Goal: Information Seeking & Learning: Learn about a topic

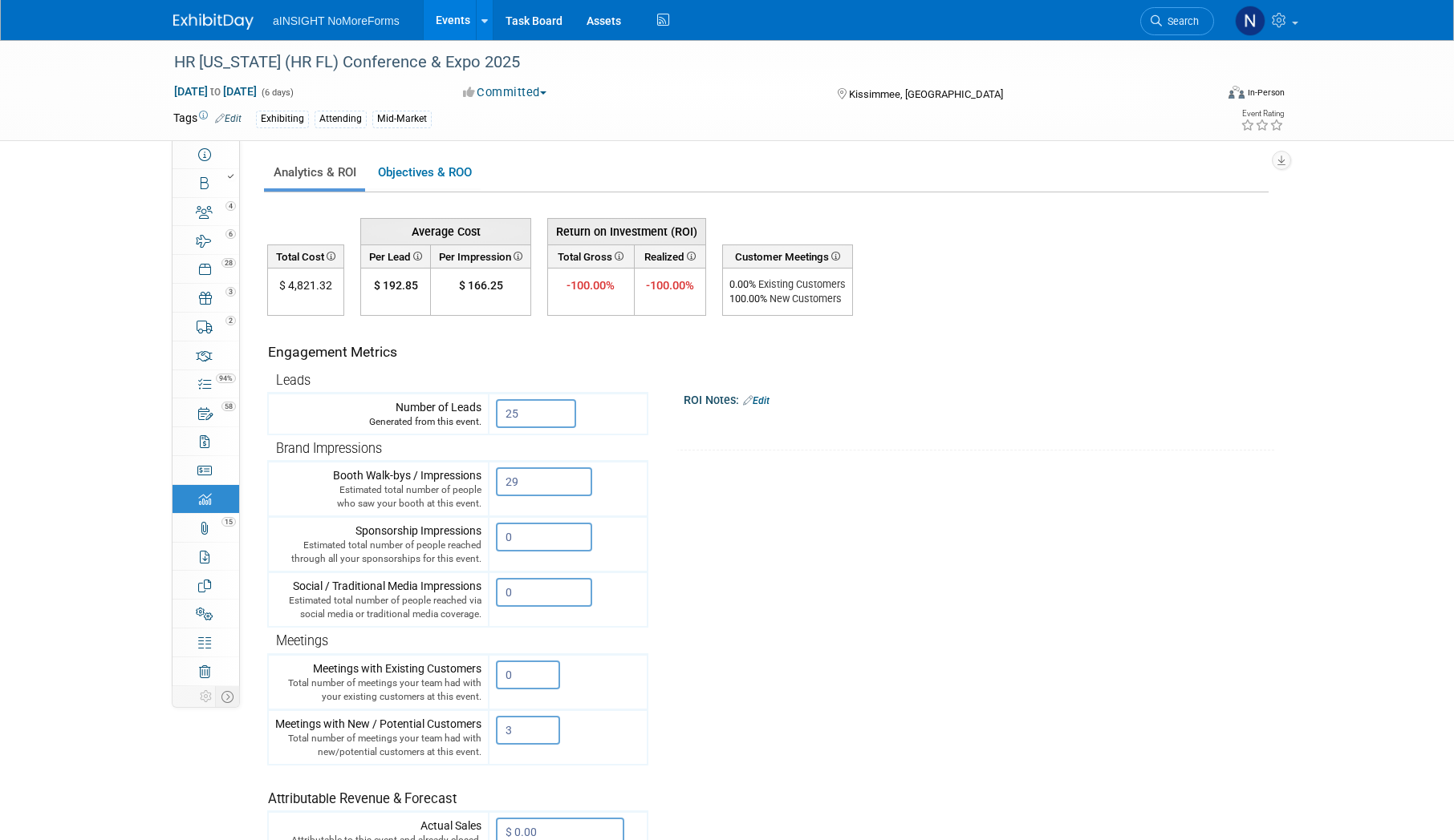
click at [438, 21] on link "Events" at bounding box center [453, 19] width 58 height 40
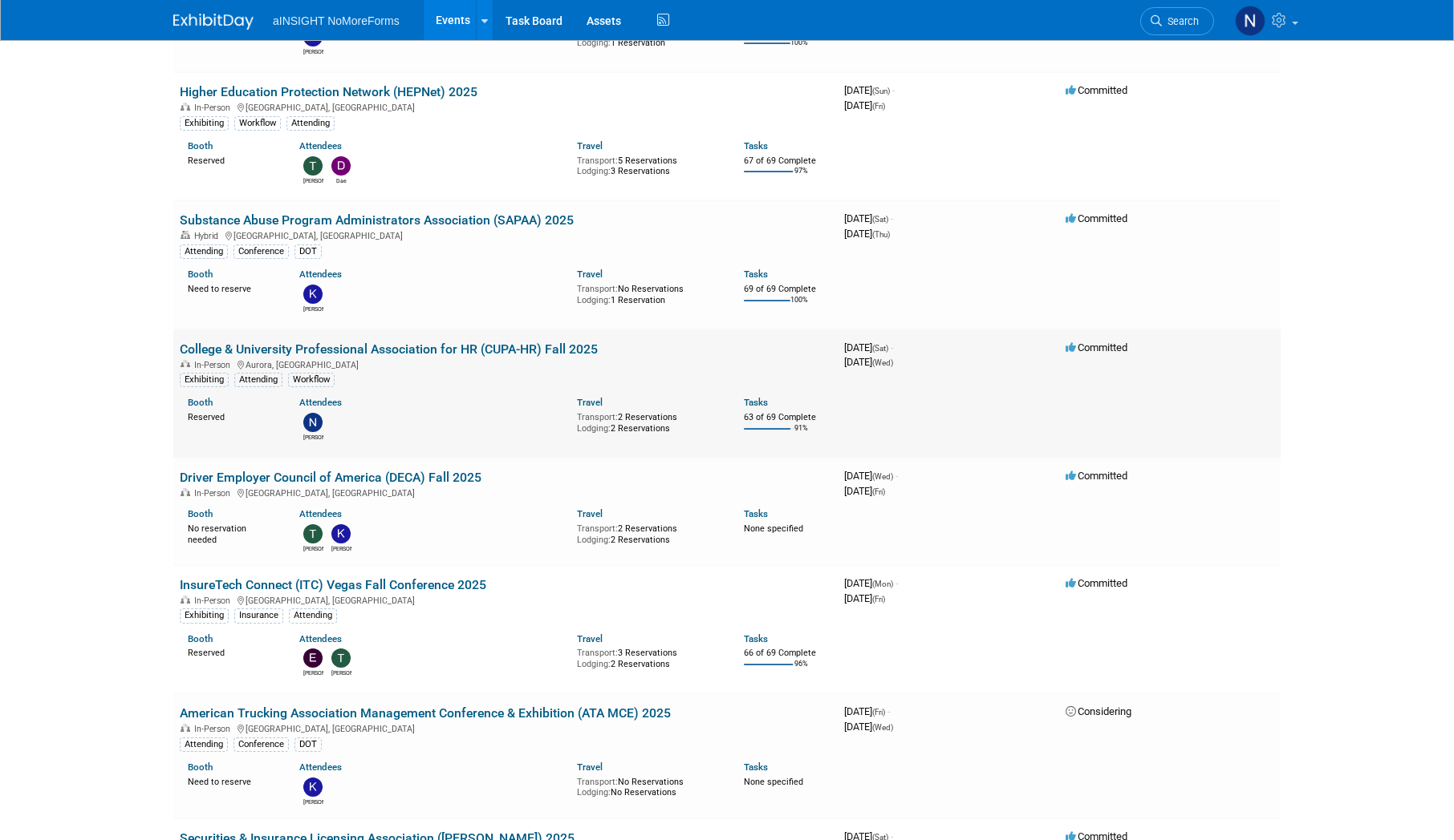
scroll to position [401, 0]
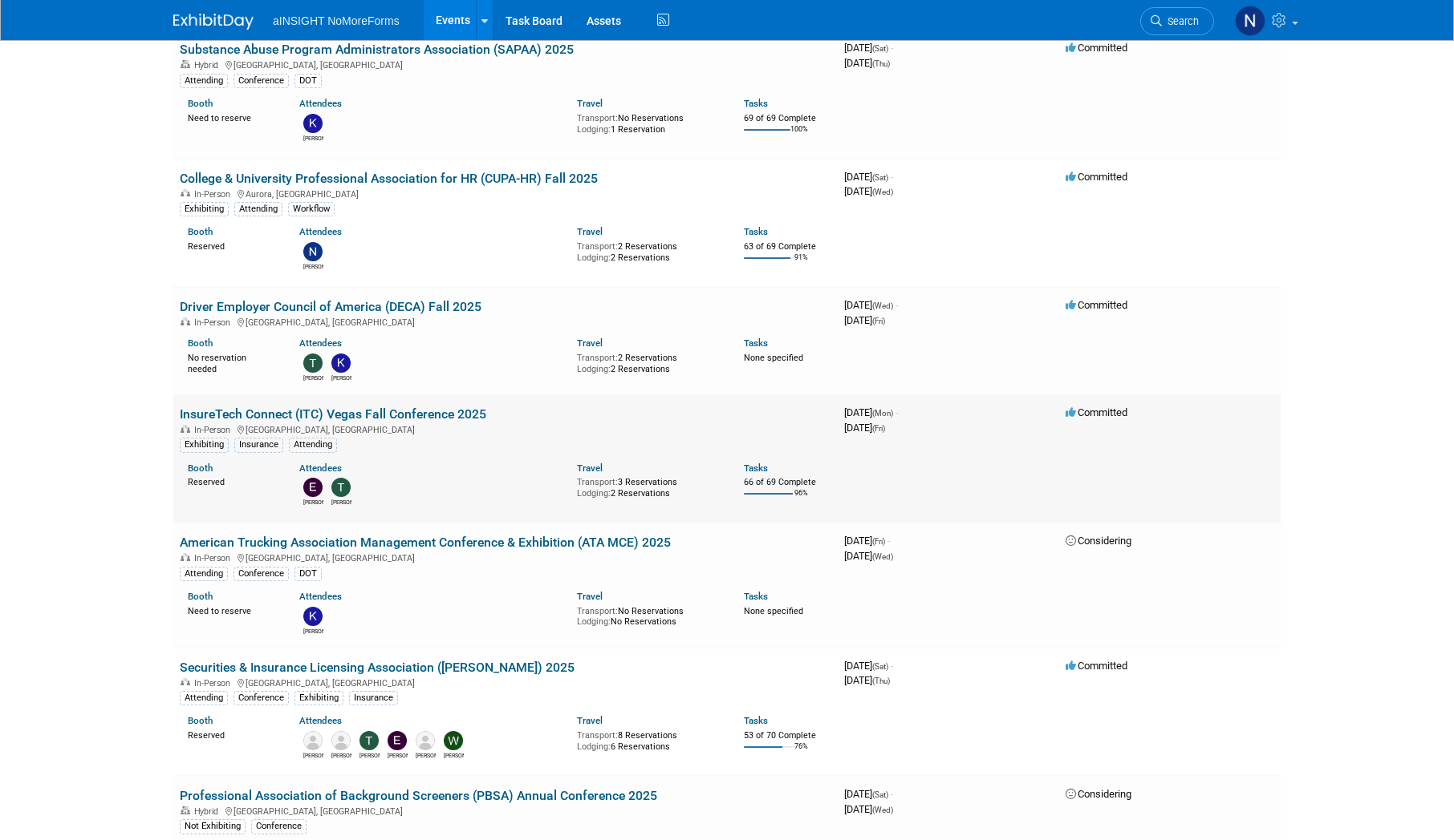
click at [464, 415] on link "InsureTech Connect (ITC) Vegas Fall Conference 2025" at bounding box center [332, 414] width 306 height 15
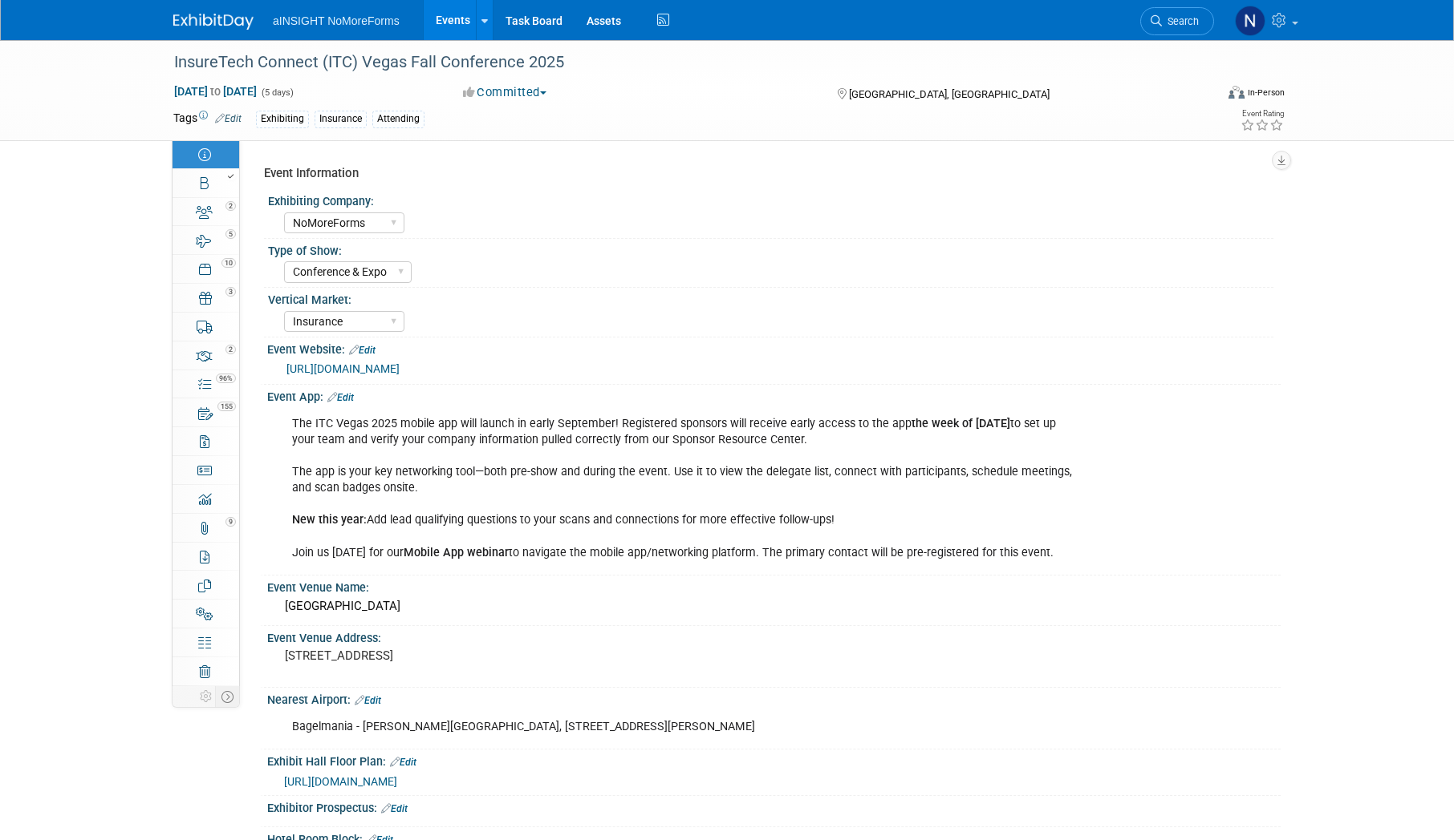
select select "NoMoreForms"
select select "Conference & Expo"
select select "Insurance"
select select "Full Access"
select select "No"
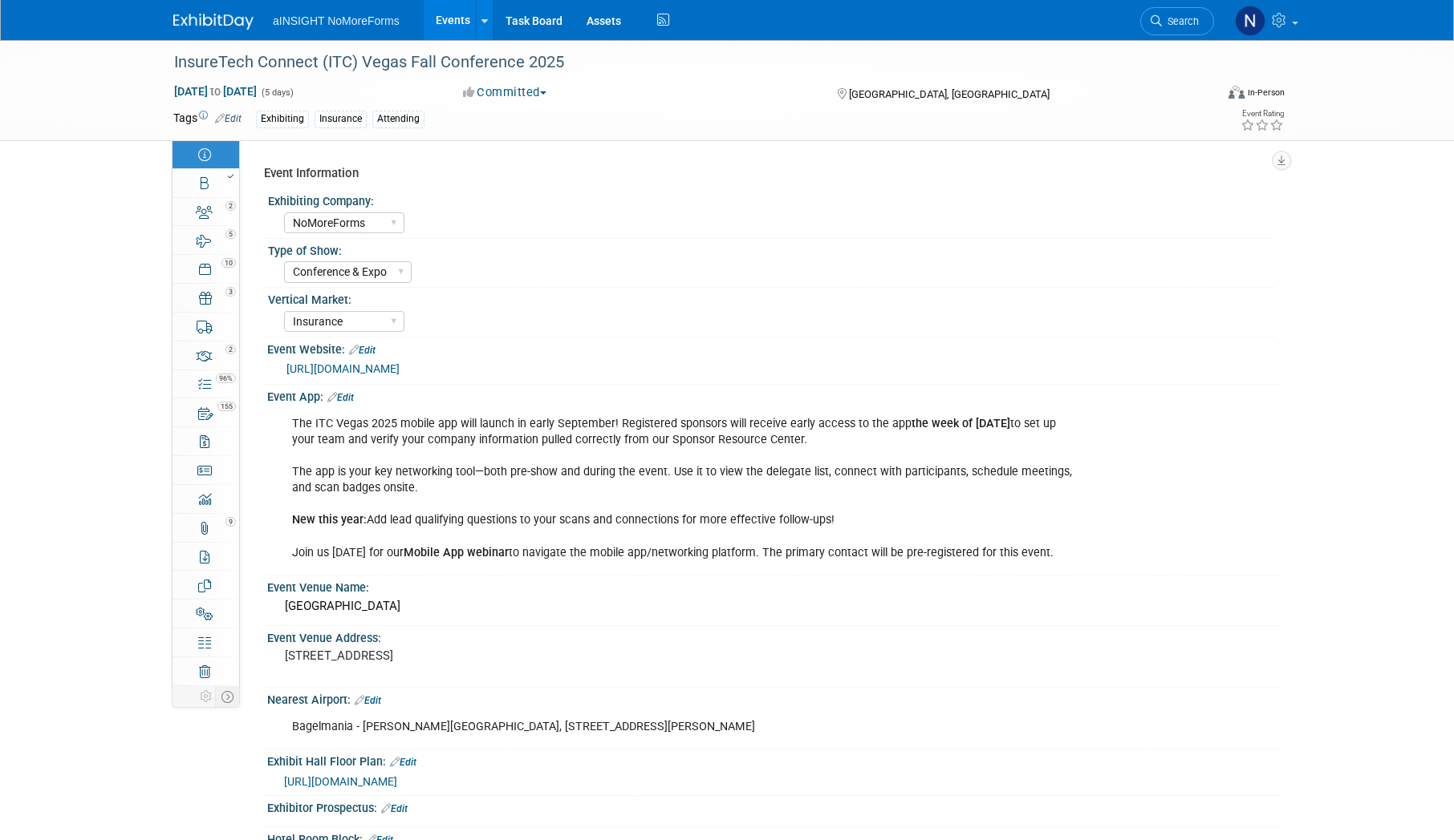
select select "Yes"
select select "No"
click at [208, 198] on link "2 Staff 2" at bounding box center [205, 212] width 67 height 28
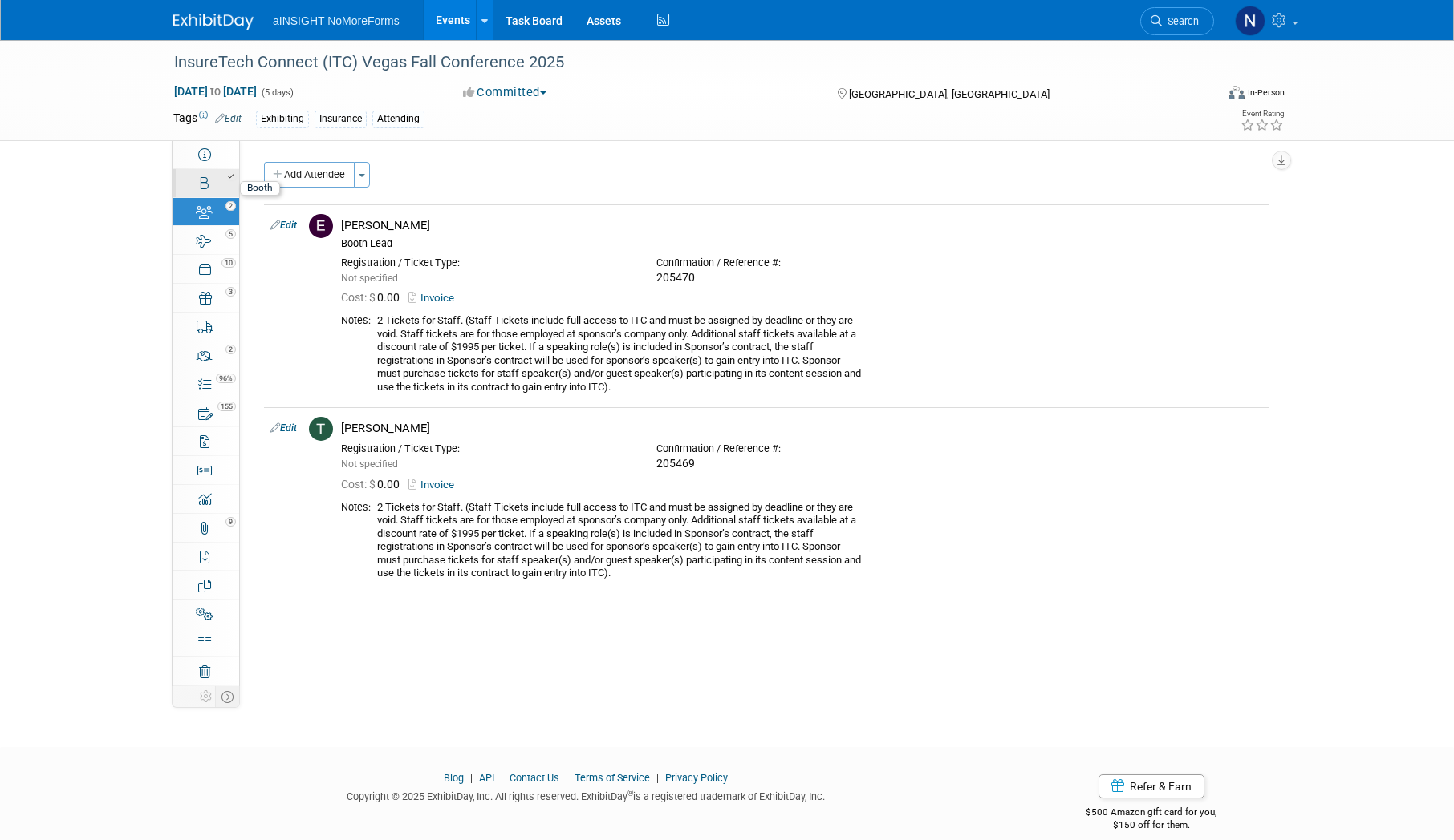
click at [208, 180] on div at bounding box center [211, 177] width 55 height 11
select select "NoMoreForms"
select select "AE Enterprise Insurance"
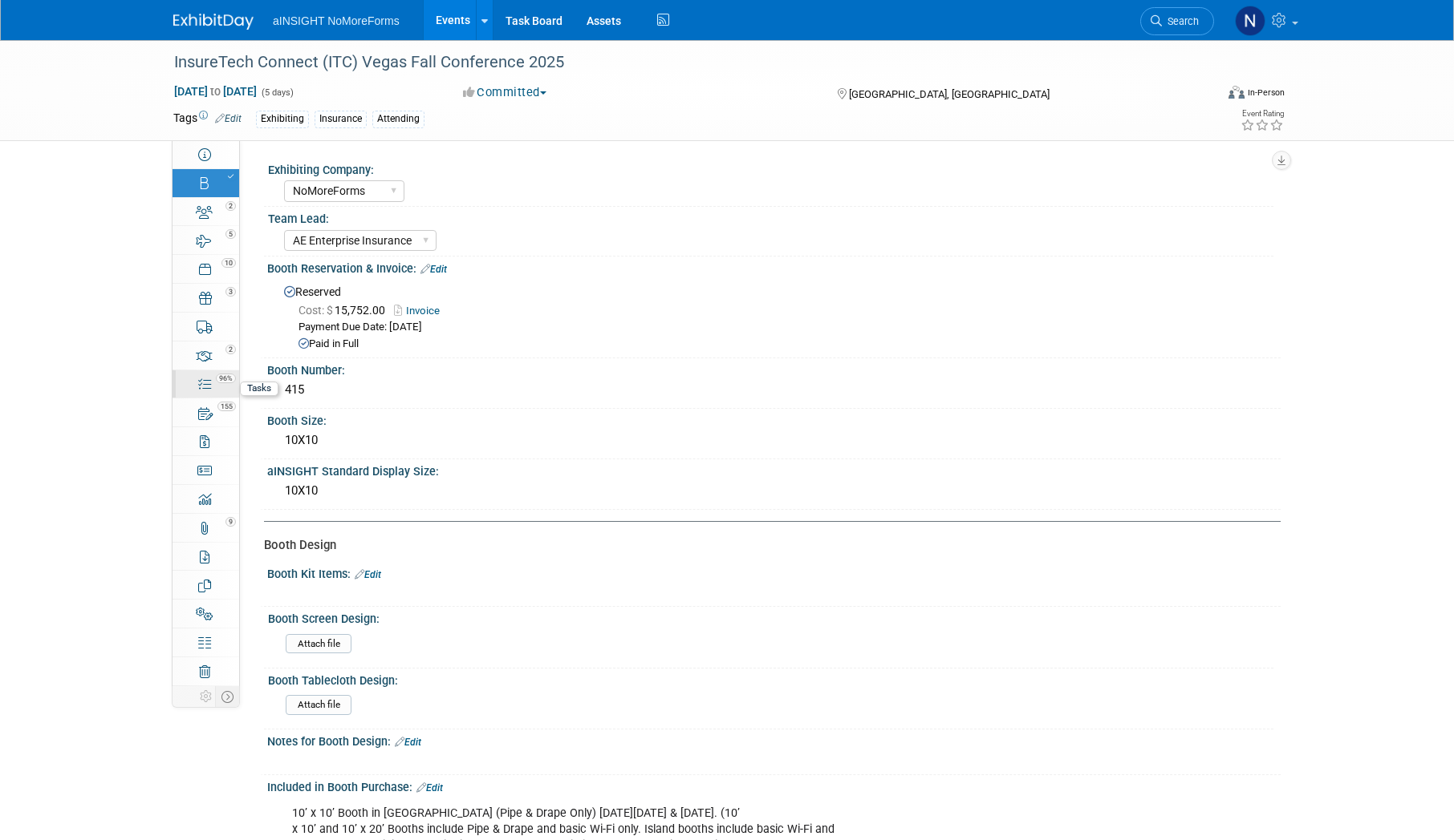
click at [218, 385] on link "96% Tasks 96%" at bounding box center [205, 384] width 67 height 28
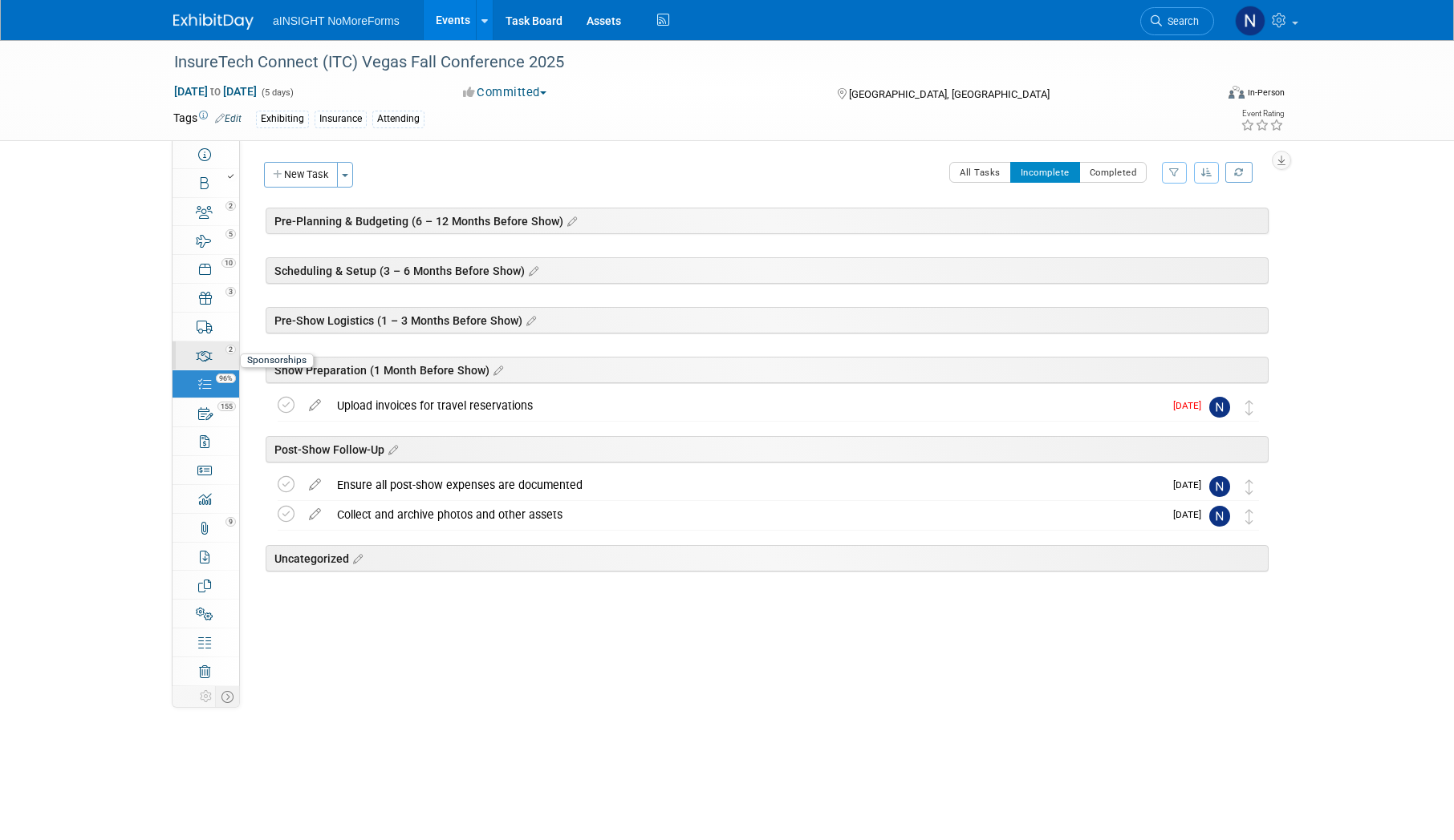
click at [217, 350] on div "2" at bounding box center [211, 349] width 55 height 11
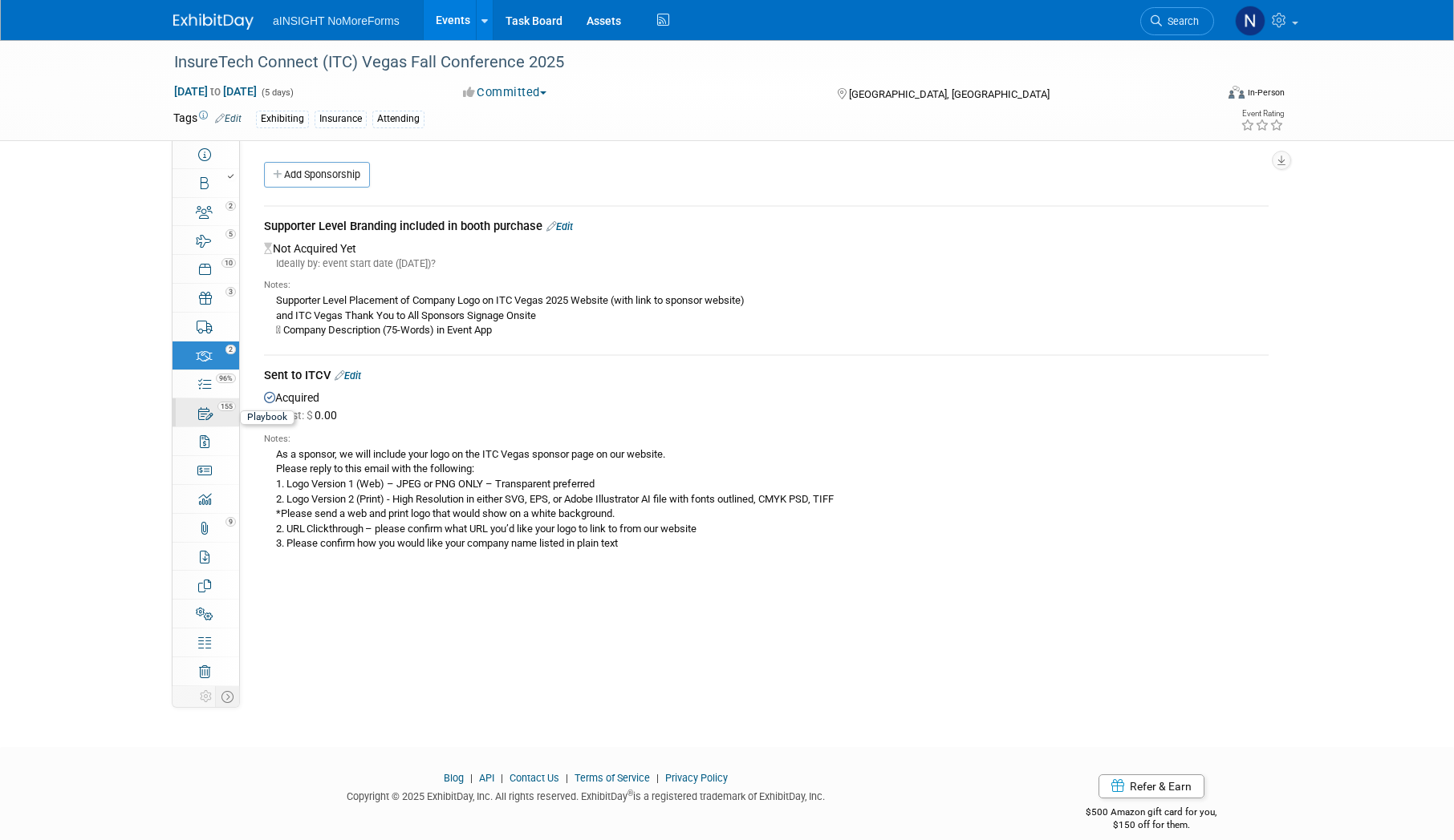
click at [213, 406] on div "155" at bounding box center [211, 406] width 55 height 11
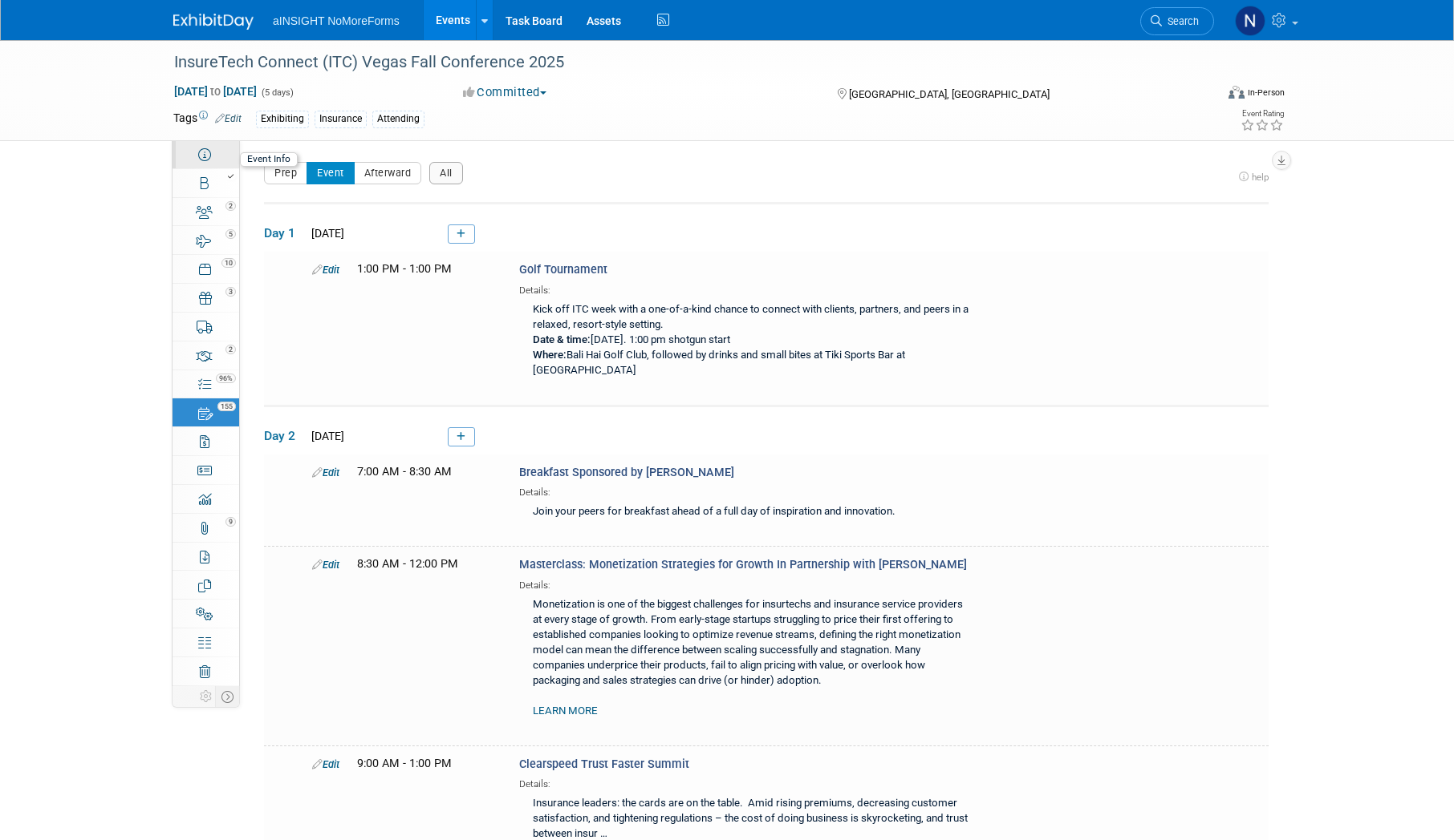
click at [216, 164] on link "Event Information" at bounding box center [205, 154] width 67 height 28
select select "NoMoreForms"
select select "Conference & Expo"
select select "Insurance"
select select "Full Access"
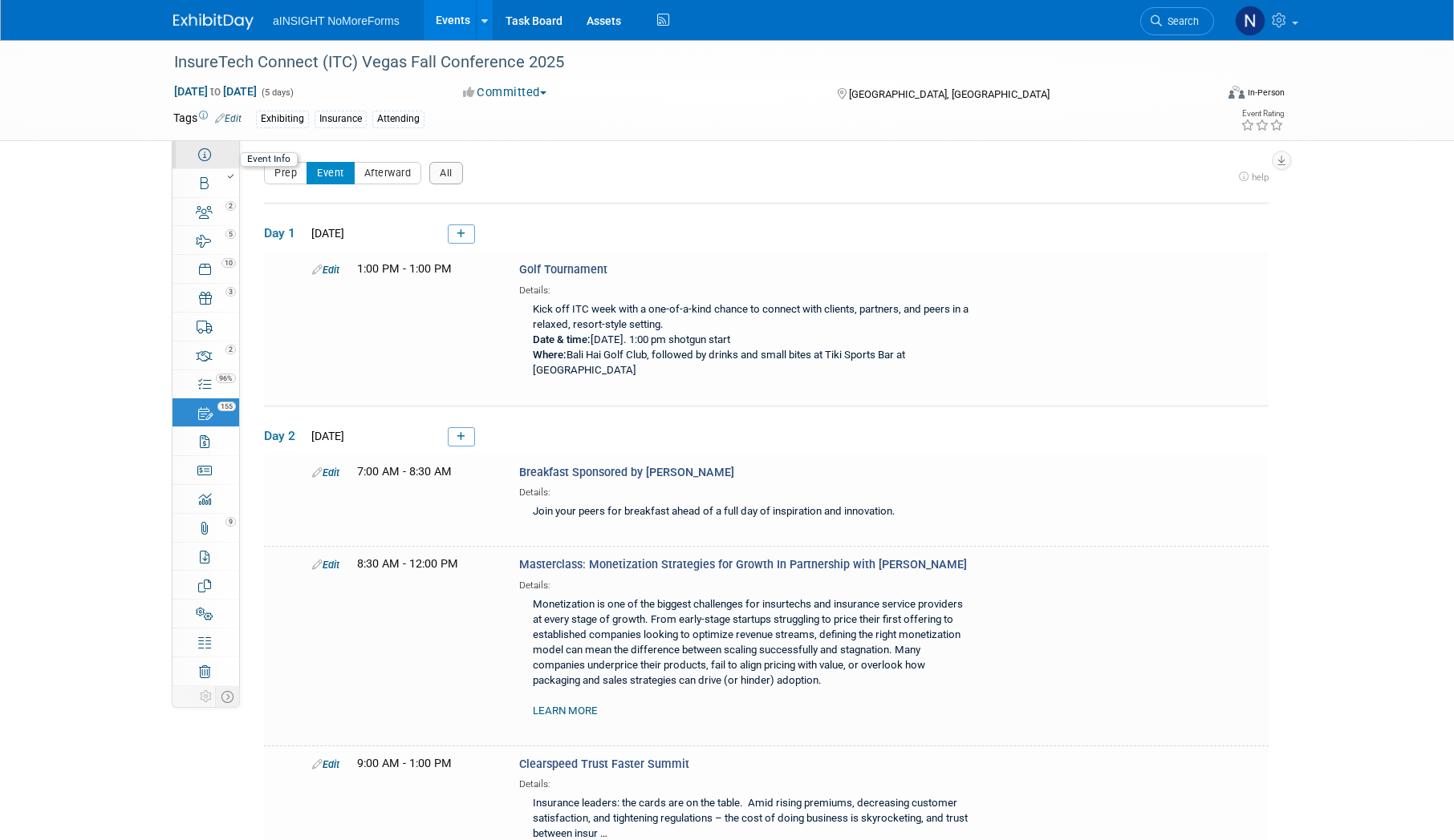
select select "No"
select select "Yes"
select select "No"
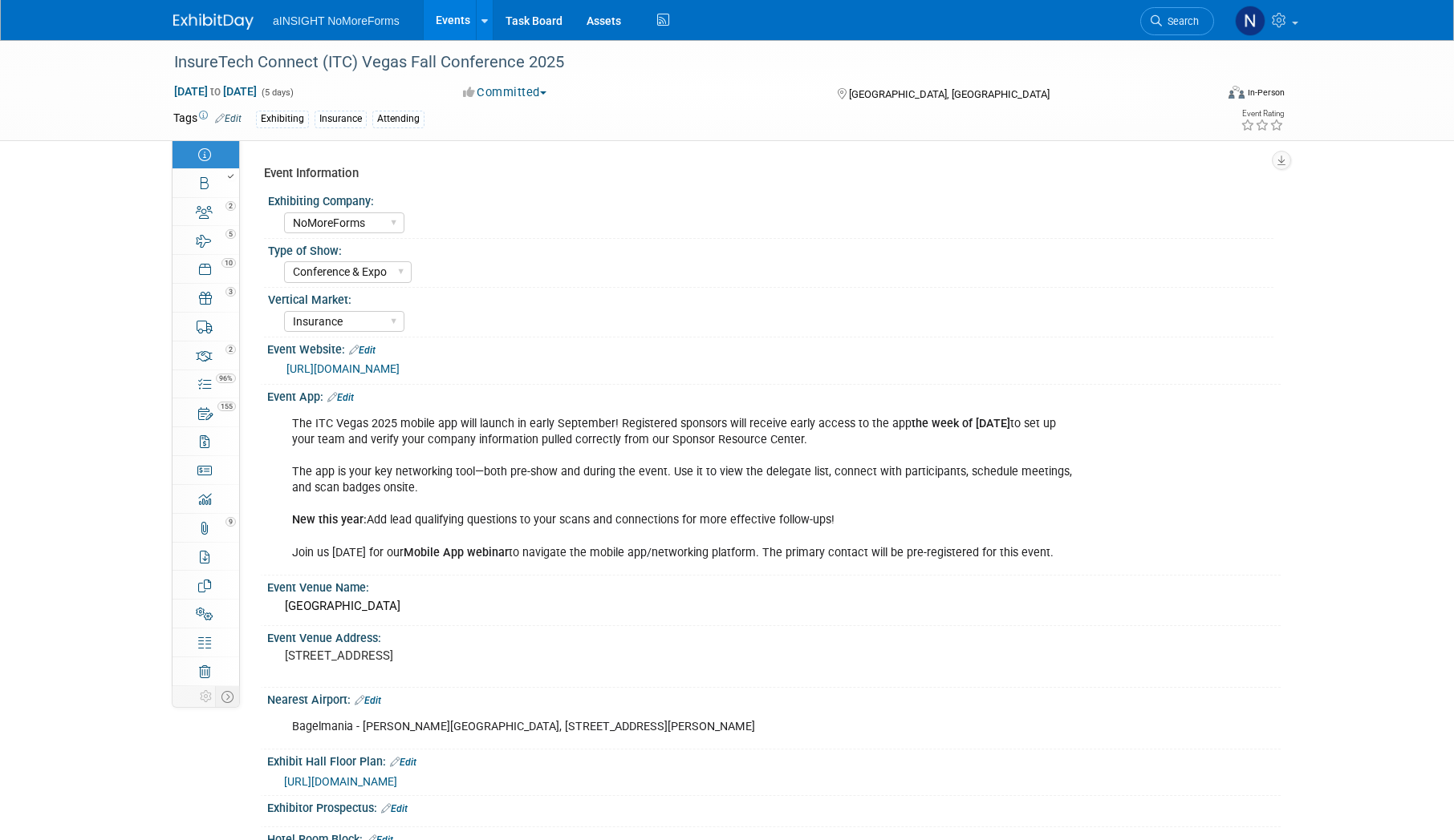
click at [400, 369] on link "https://vegas.insuretechconnect.com/" at bounding box center [342, 369] width 113 height 13
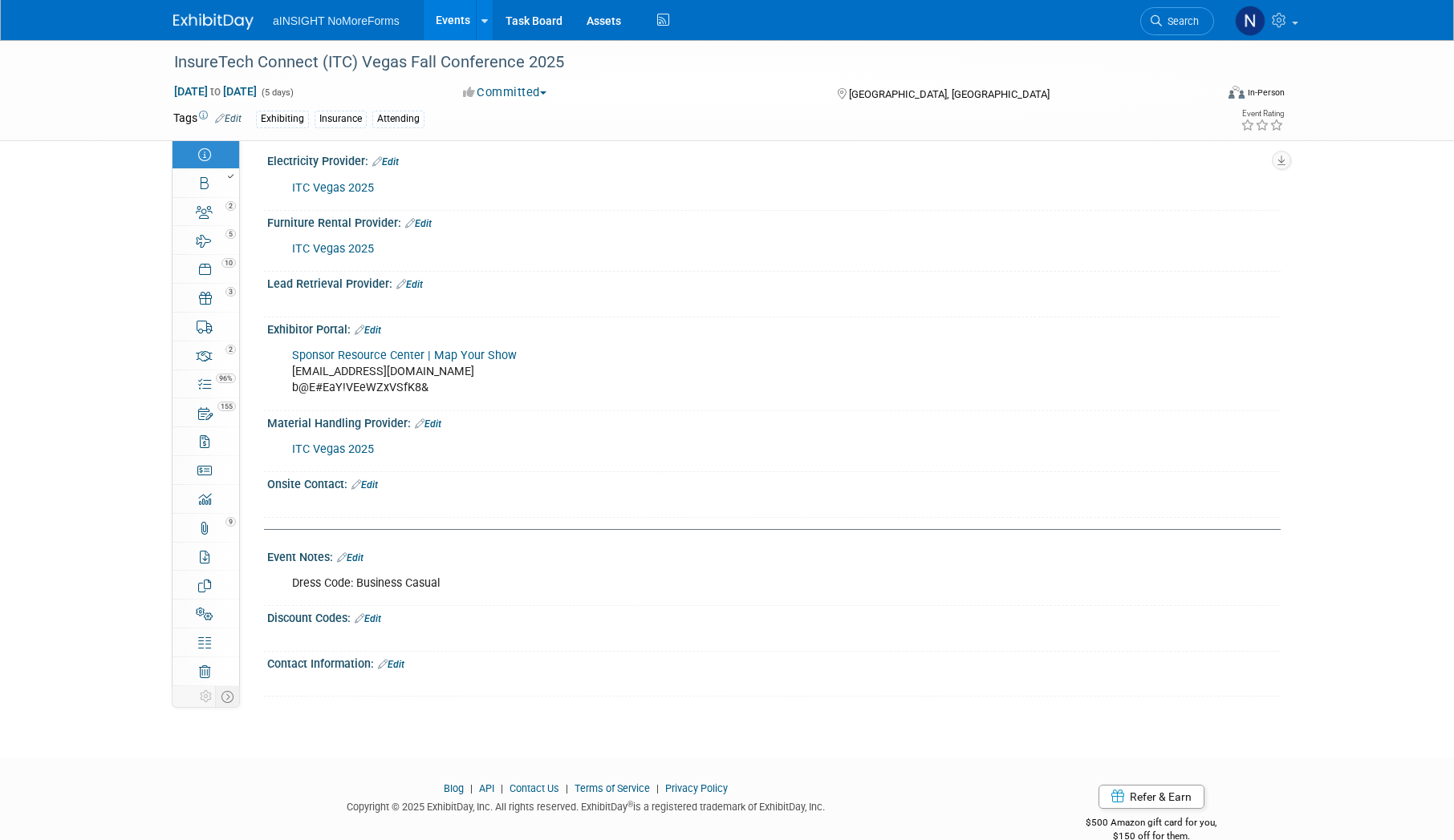
scroll to position [2645, 0]
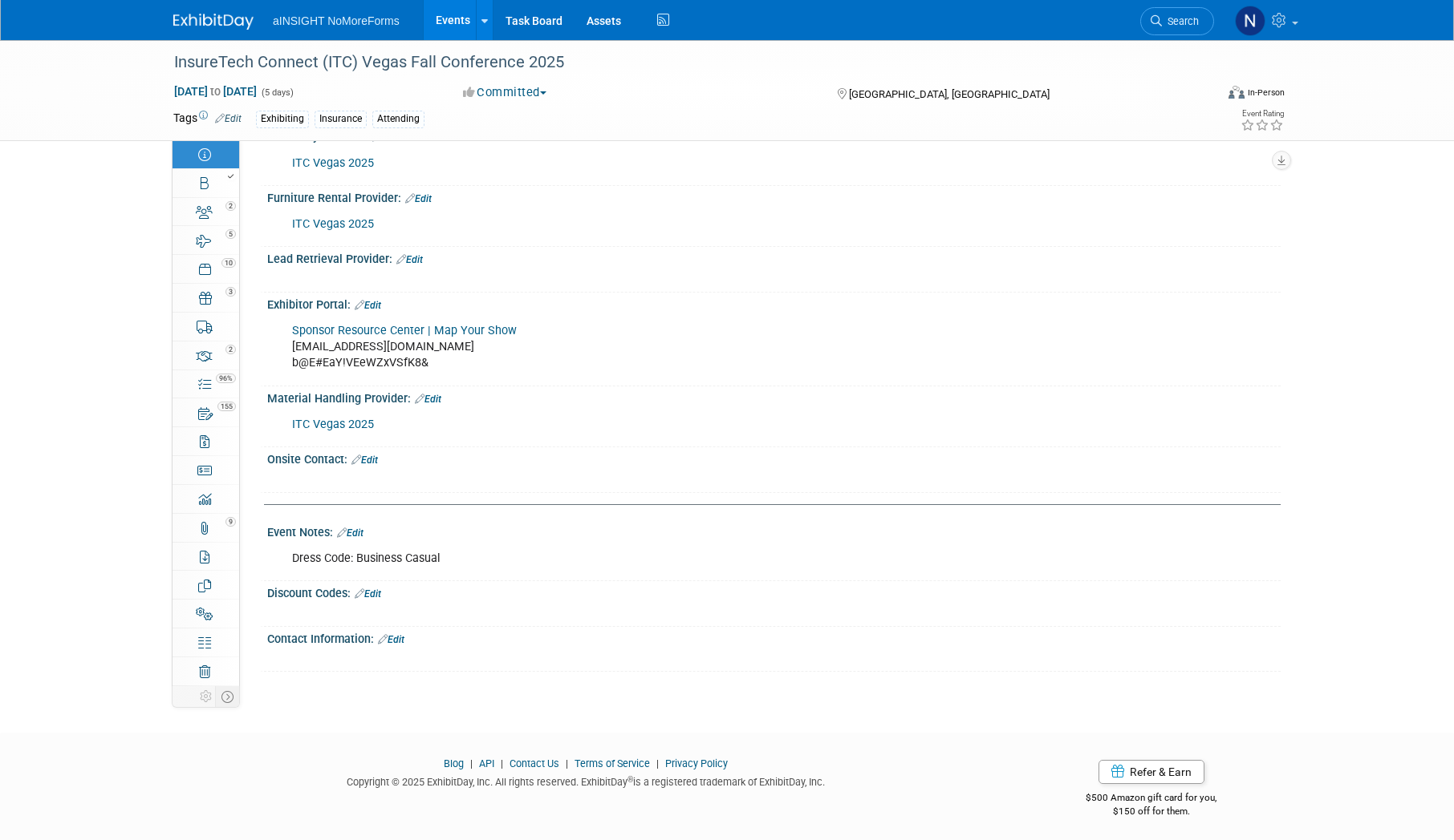
click at [388, 327] on link "Sponsor Resource Center | Map Your Show" at bounding box center [404, 330] width 225 height 14
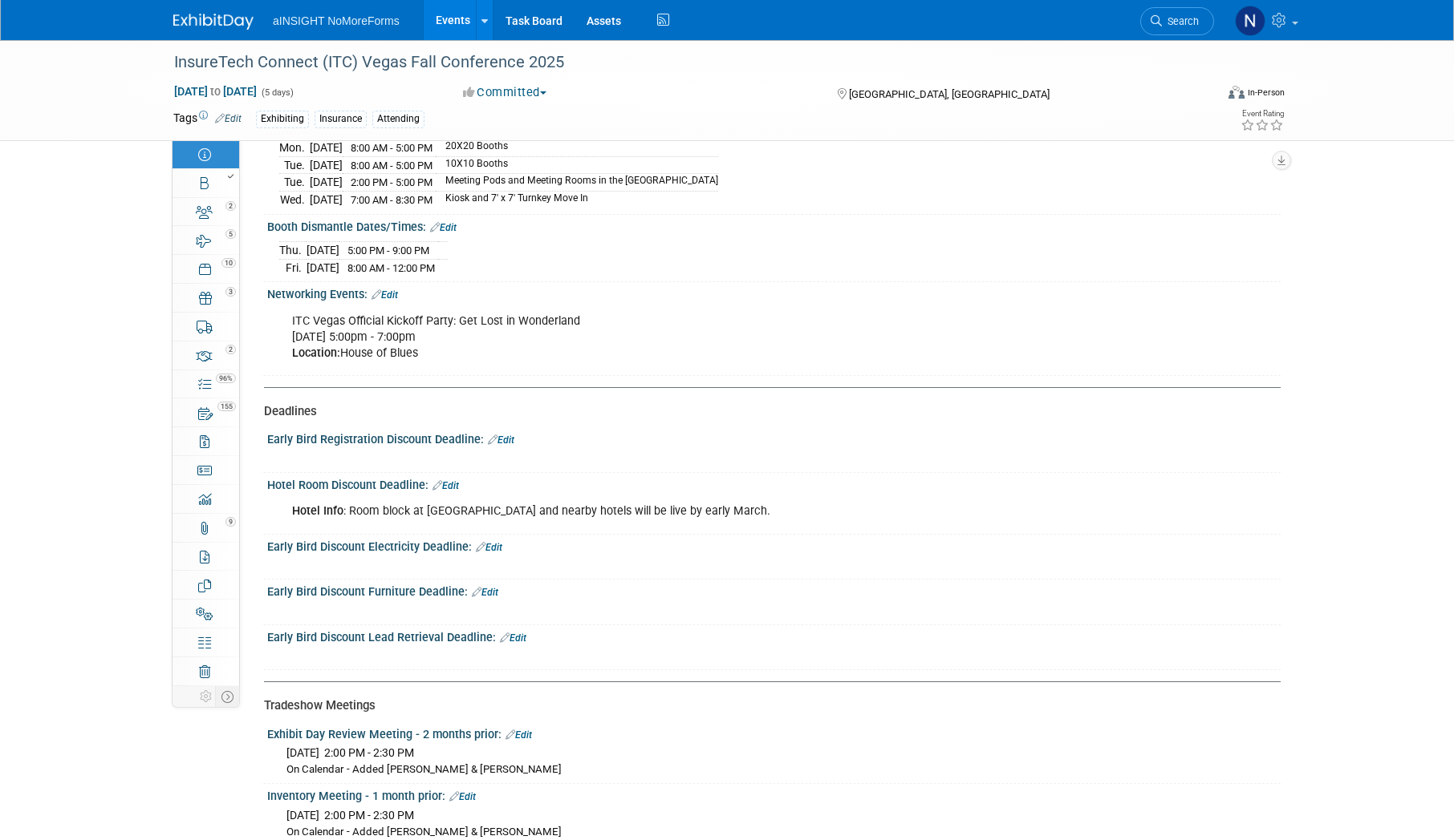
scroll to position [1843, 0]
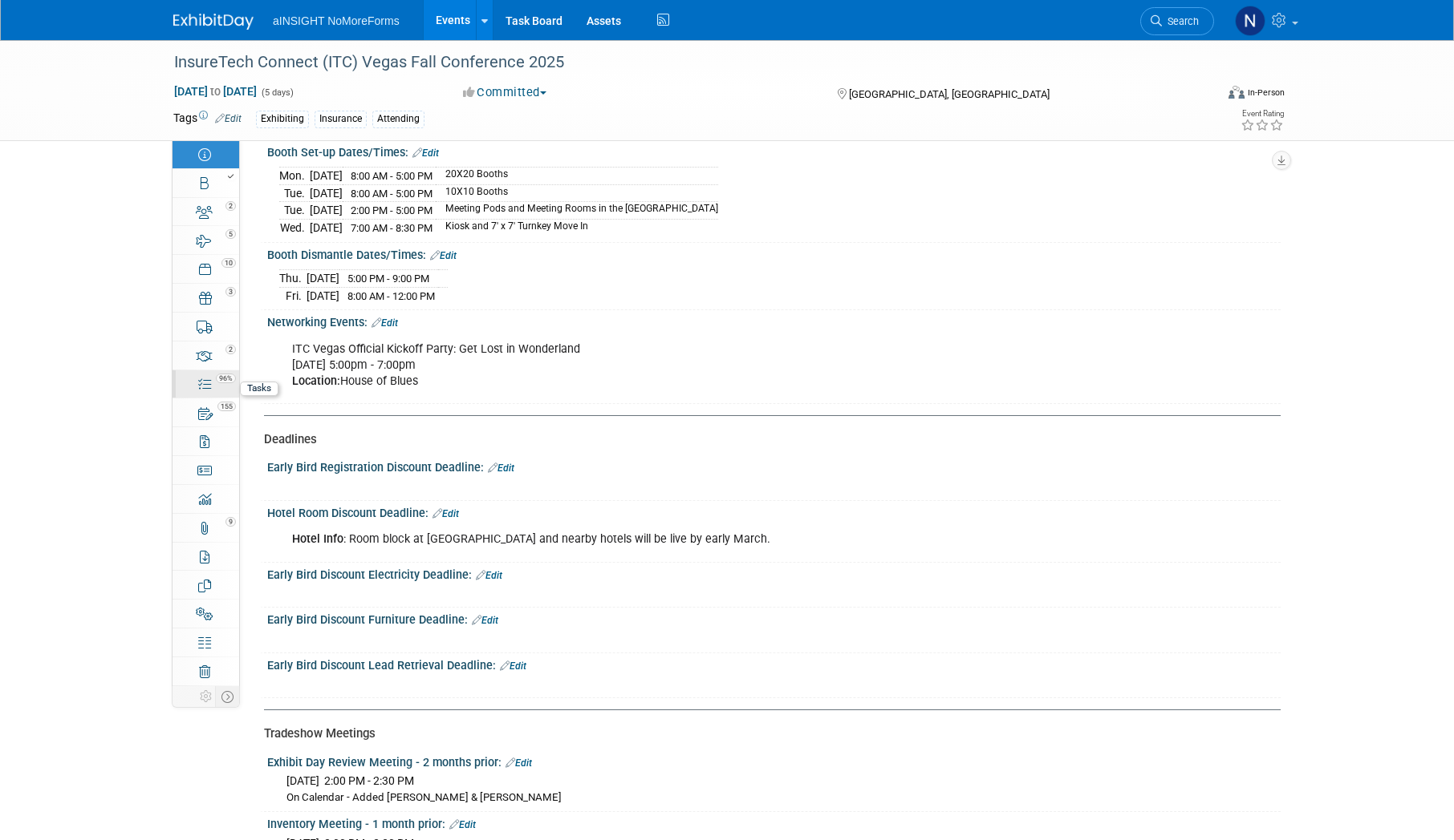
click at [216, 377] on span "96%" at bounding box center [226, 378] width 20 height 9
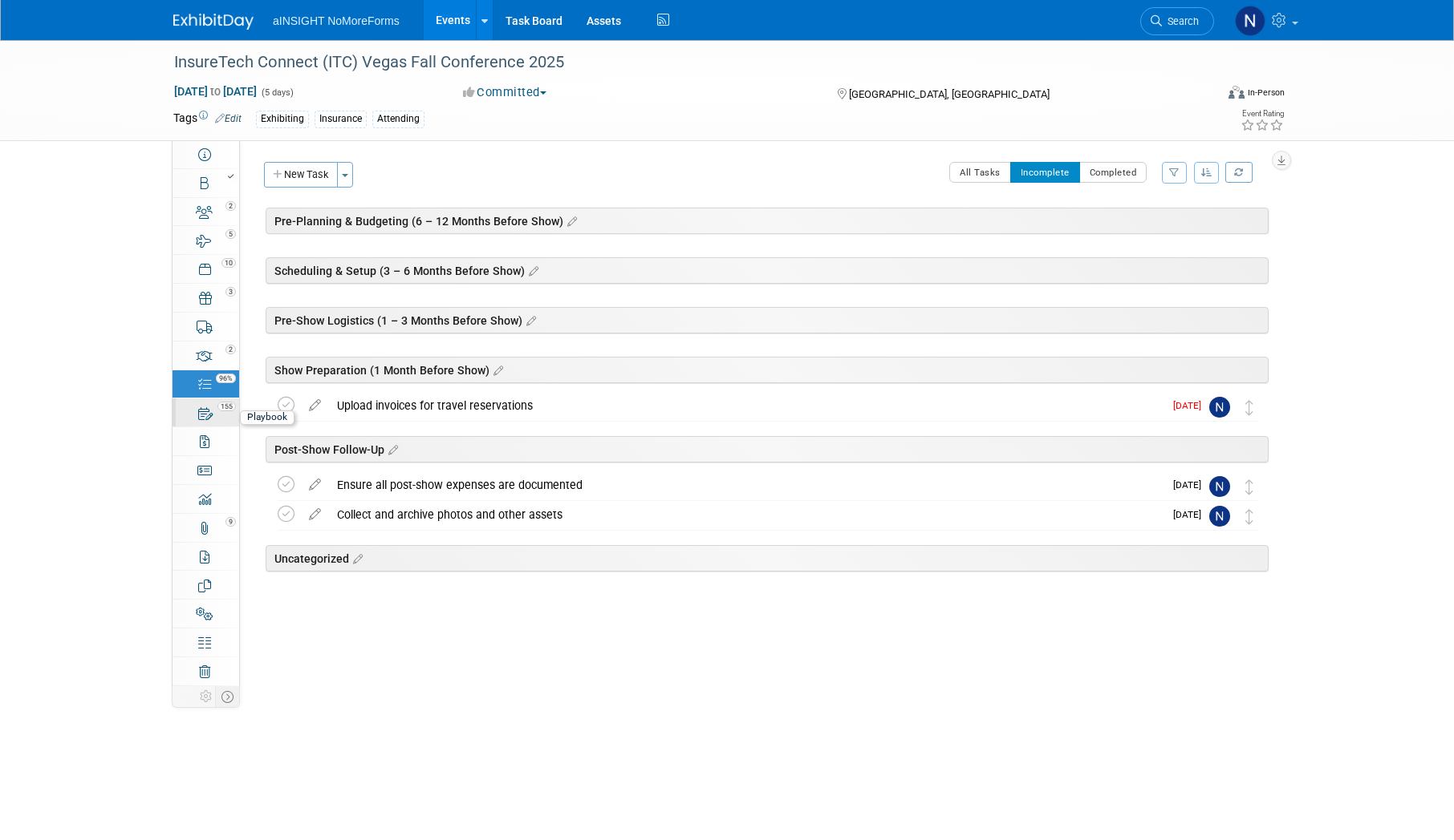
click at [221, 420] on link "155 Playbook 155" at bounding box center [205, 413] width 67 height 28
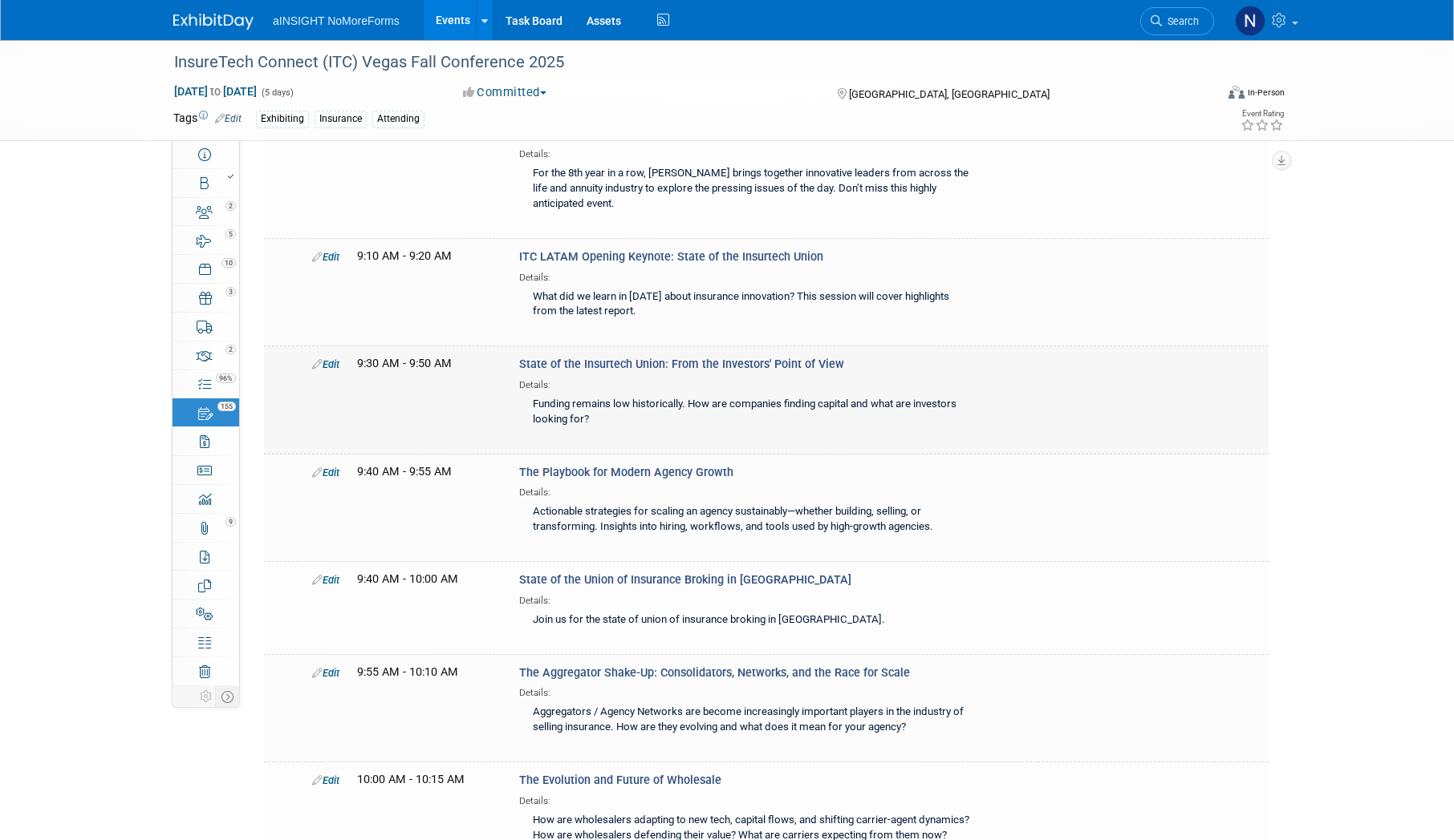
scroll to position [1364, 0]
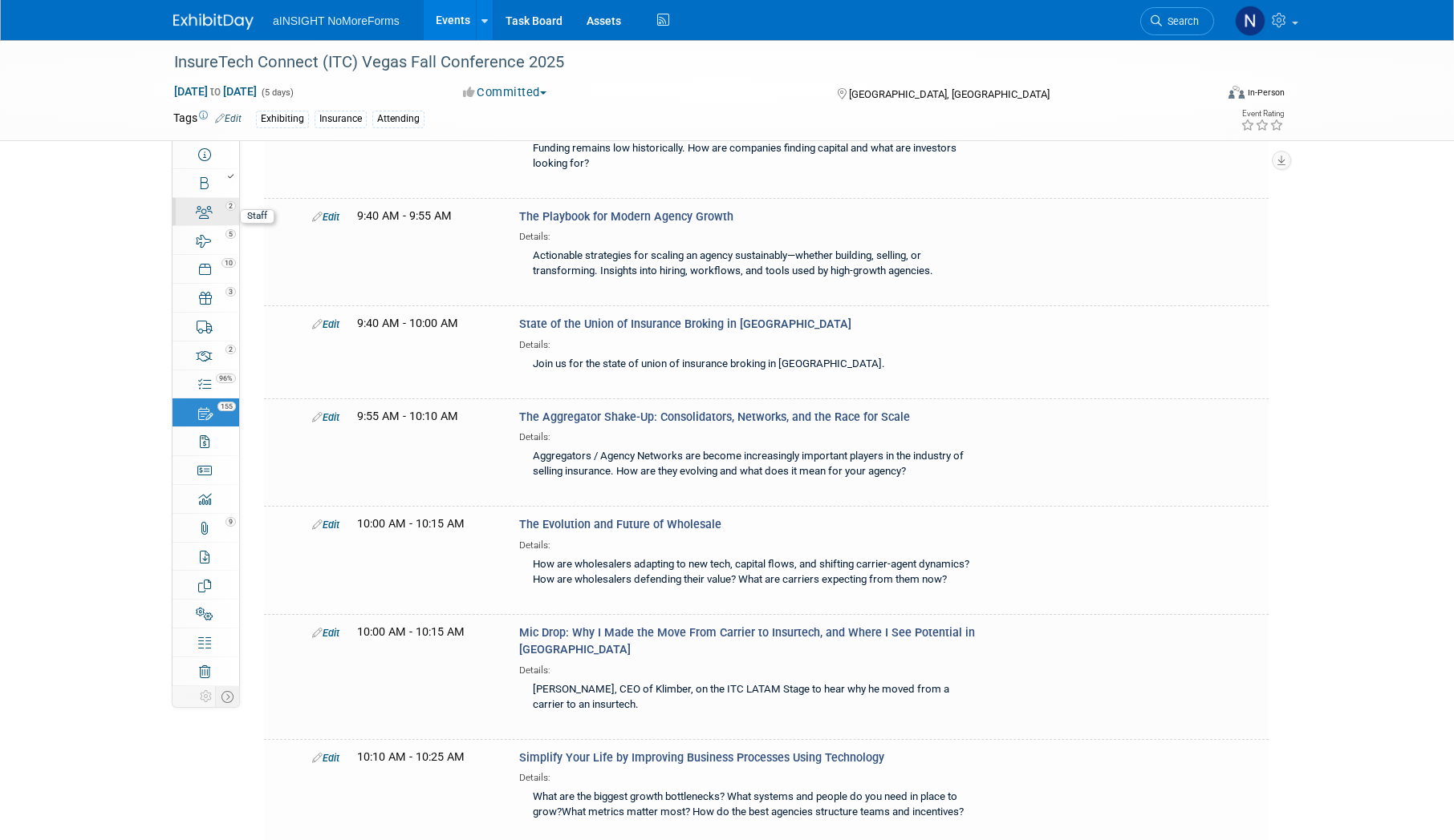
click at [207, 214] on icon at bounding box center [205, 213] width 17 height 13
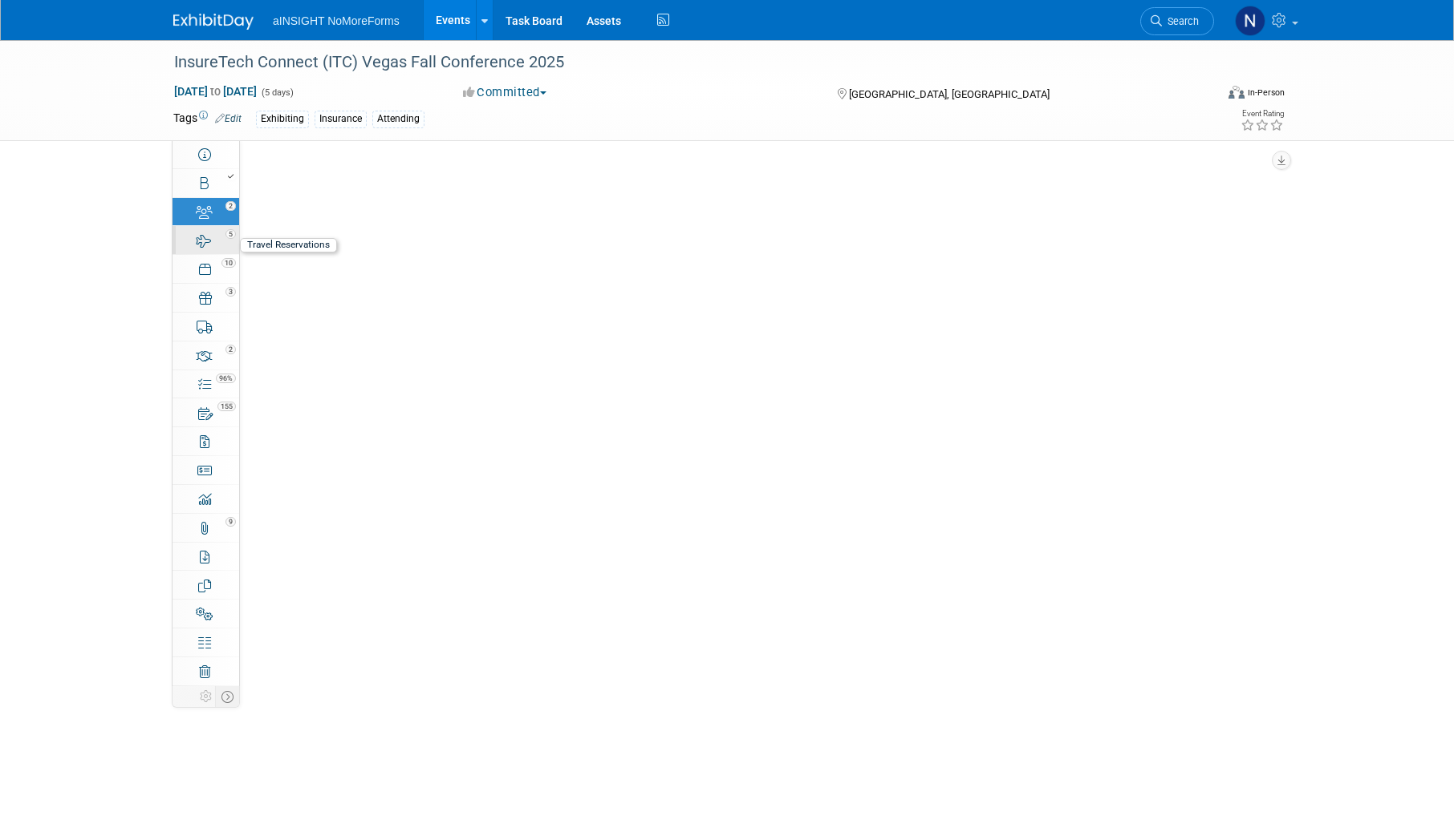
click at [208, 227] on link "5 Travel Reservations 5" at bounding box center [205, 240] width 67 height 28
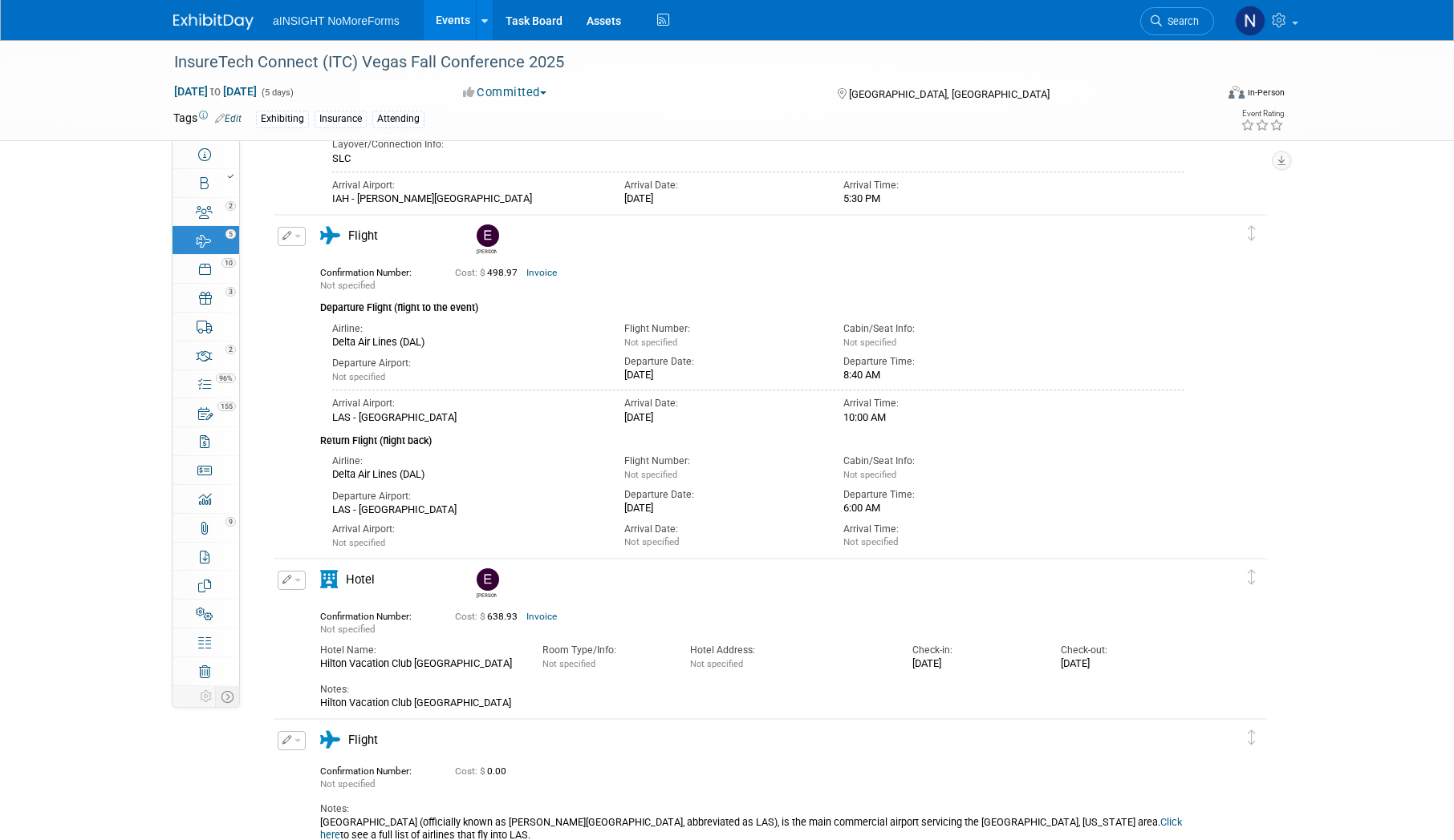
scroll to position [562, 0]
